Goal: Task Accomplishment & Management: Manage account settings

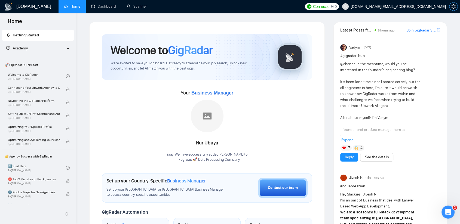
click at [452, 5] on icon "setting" at bounding box center [453, 6] width 4 height 4
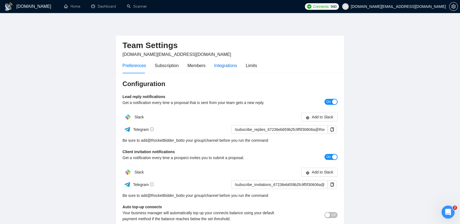
click at [228, 66] on div "Integrations" at bounding box center [225, 65] width 23 height 7
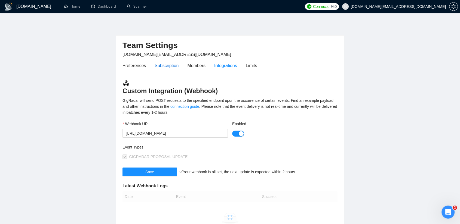
click at [174, 66] on div "Subscription" at bounding box center [167, 65] width 24 height 7
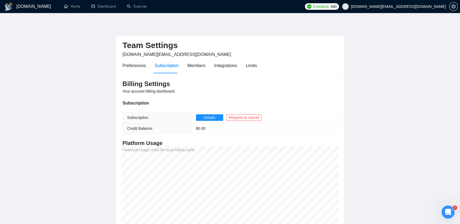
click at [244, 66] on div "Preferences Subscription Members Integrations Limits" at bounding box center [189, 66] width 134 height 16
click at [248, 66] on div "Limits" at bounding box center [251, 65] width 11 height 7
